Goal: Transaction & Acquisition: Purchase product/service

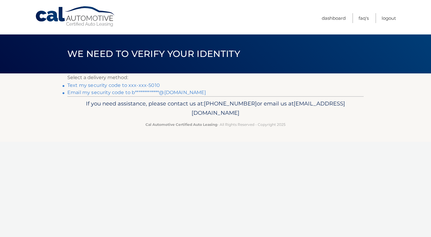
click at [151, 85] on link "Text my security code to xxx-xxx-5010" at bounding box center [113, 85] width 93 height 6
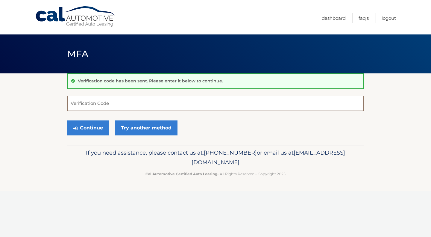
click at [119, 101] on input "Verification Code" at bounding box center [215, 103] width 296 height 15
type input "332357"
click at [98, 128] on button "Continue" at bounding box center [88, 127] width 42 height 15
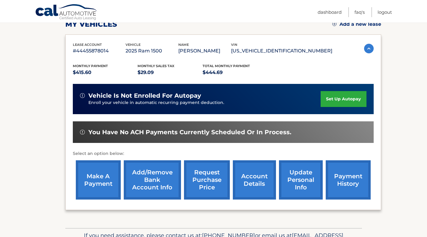
scroll to position [96, 0]
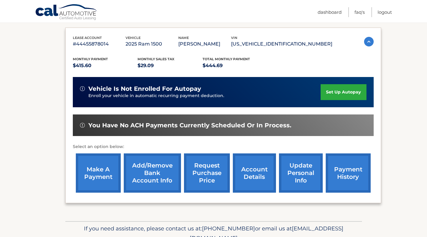
click at [101, 167] on link "make a payment" at bounding box center [98, 172] width 45 height 39
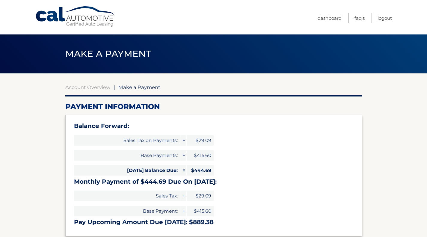
select select "ODAyN2Q0MWUtMDRiMi00OTUyLWIyZWMtOWZiMDU2ODcyODdi"
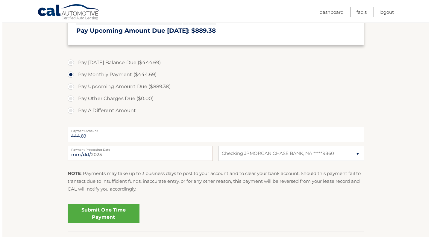
scroll to position [195, 0]
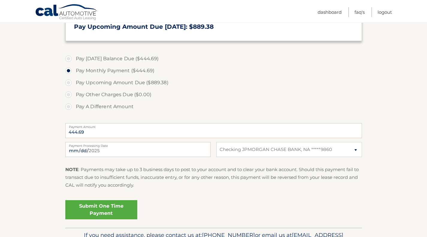
click at [105, 204] on link "Submit One Time Payment" at bounding box center [101, 209] width 72 height 19
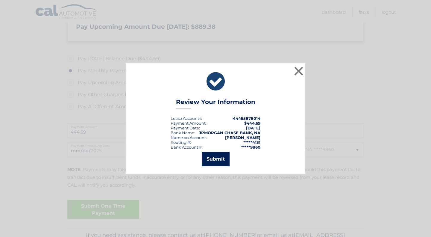
click at [210, 160] on button "Submit" at bounding box center [216, 159] width 28 height 14
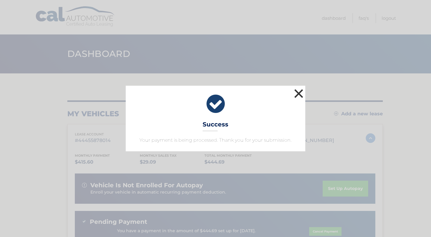
click at [297, 93] on button "×" at bounding box center [299, 93] width 12 height 12
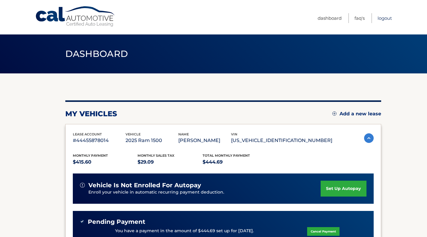
click at [381, 19] on link "Logout" at bounding box center [384, 18] width 14 height 10
